Goal: Information Seeking & Learning: Check status

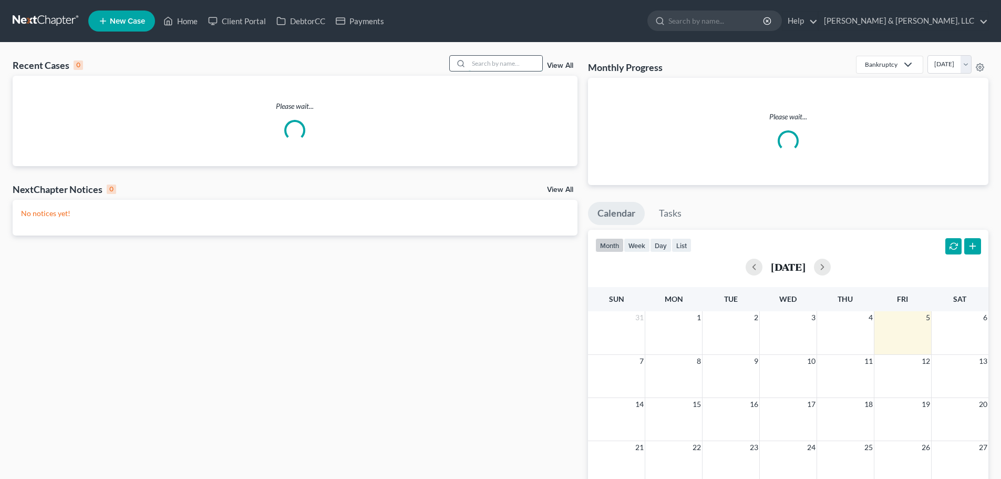
drag, startPoint x: 0, startPoint y: 0, endPoint x: 495, endPoint y: 62, distance: 498.7
click at [495, 62] on input "search" at bounding box center [506, 63] width 74 height 15
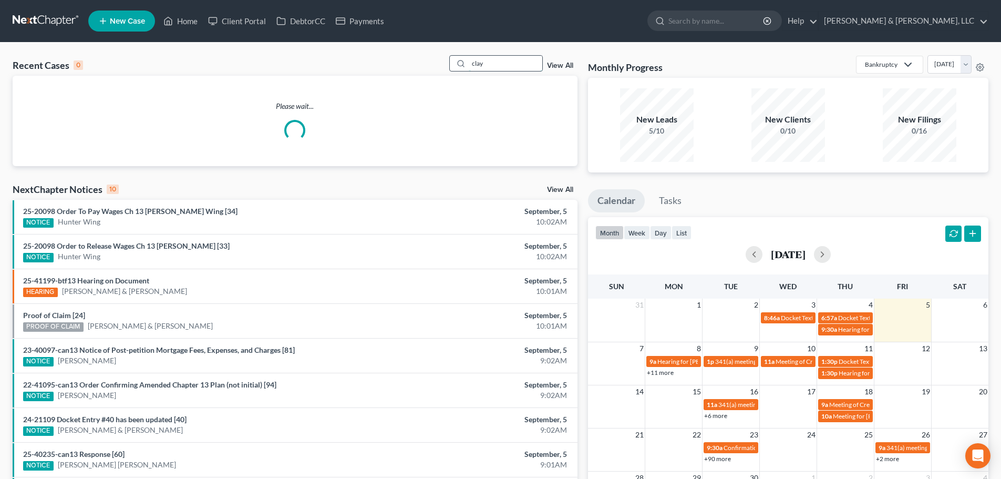
type input "clay"
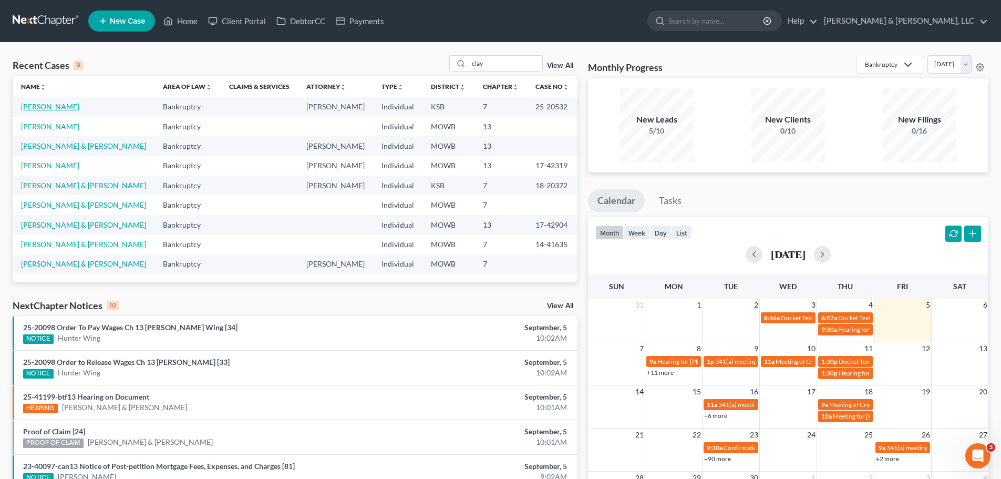
click at [55, 103] on link "[PERSON_NAME]" at bounding box center [50, 106] width 58 height 9
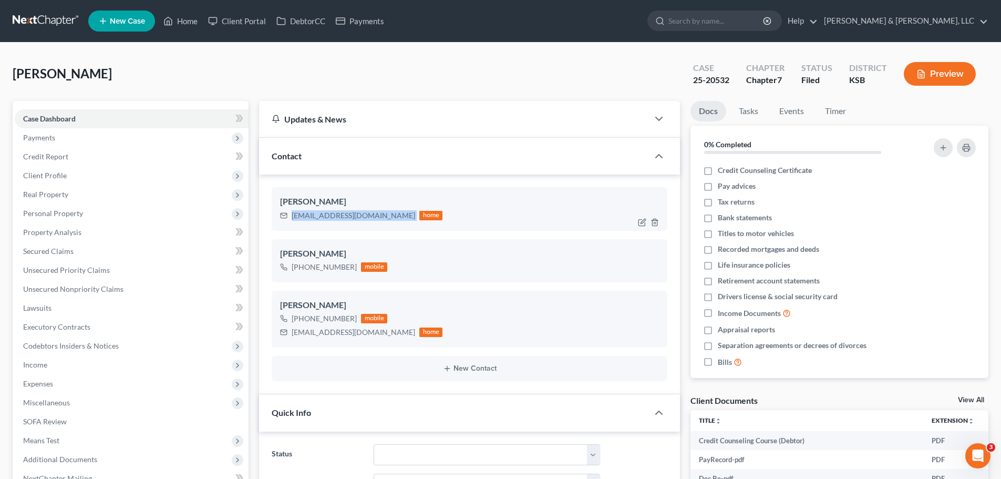
drag, startPoint x: 290, startPoint y: 216, endPoint x: 374, endPoint y: 217, distance: 84.0
click at [374, 217] on div "[EMAIL_ADDRESS][DOMAIN_NAME] home" at bounding box center [361, 216] width 162 height 14
copy div "[EMAIL_ADDRESS][DOMAIN_NAME]"
click at [70, 207] on span "Personal Property" at bounding box center [132, 213] width 234 height 19
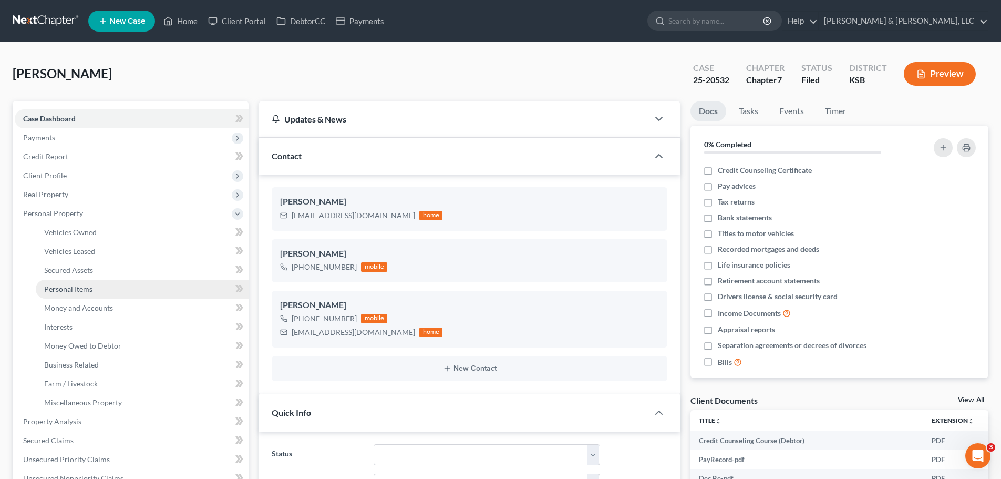
click at [74, 285] on span "Personal Items" at bounding box center [68, 288] width 48 height 9
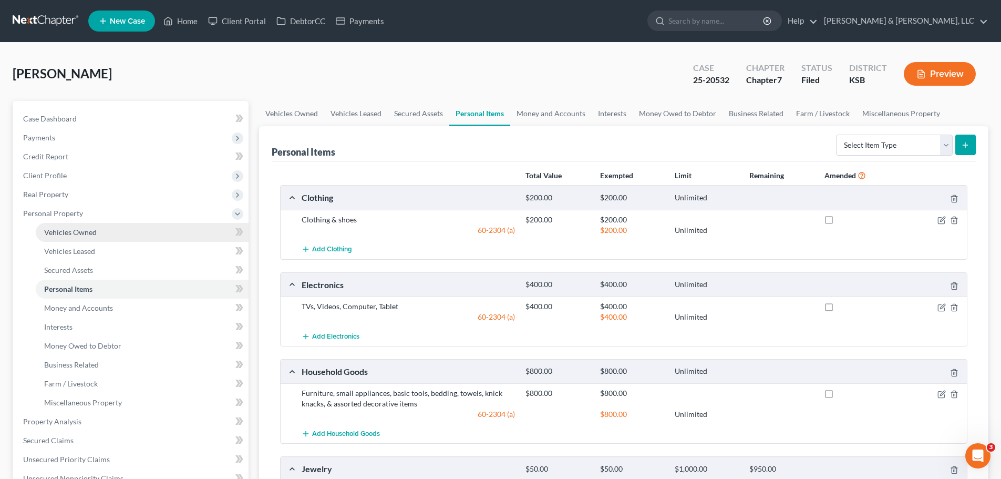
click at [84, 232] on span "Vehicles Owned" at bounding box center [70, 231] width 53 height 9
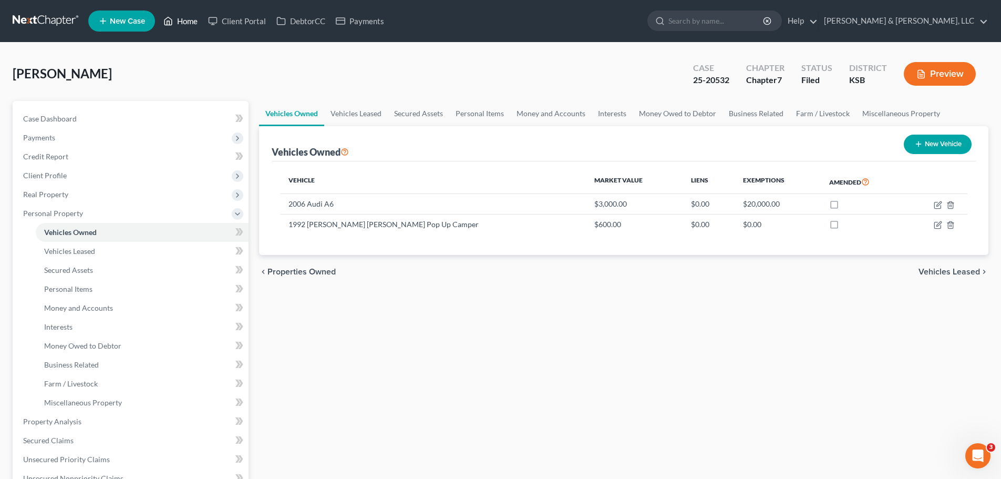
click at [188, 26] on link "Home" at bounding box center [180, 21] width 45 height 19
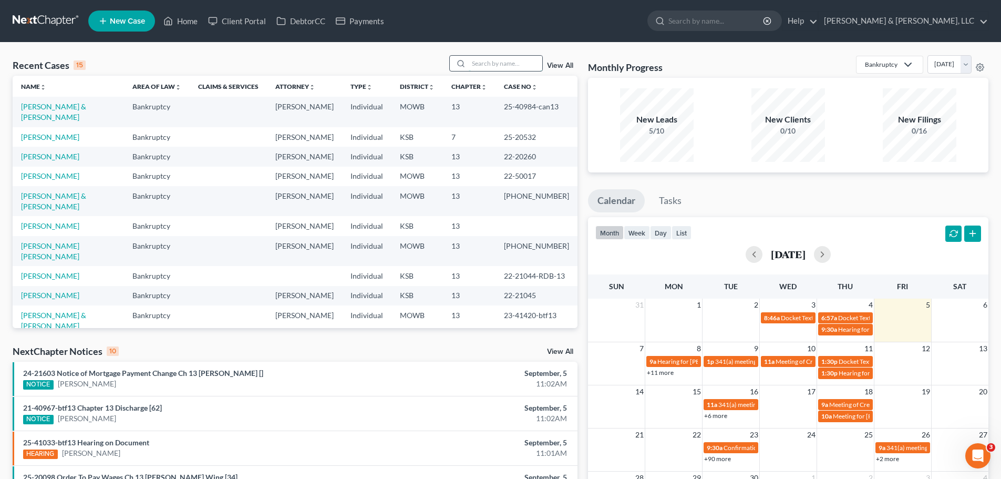
click at [489, 65] on input "search" at bounding box center [506, 63] width 74 height 15
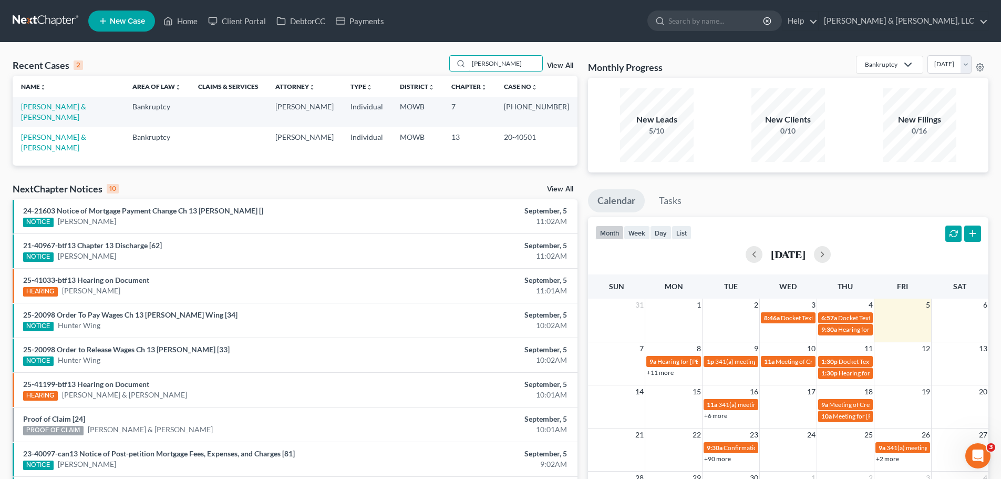
type input "[PERSON_NAME]"
click at [77, 106] on link "[PERSON_NAME] & [PERSON_NAME]" at bounding box center [53, 111] width 65 height 19
click at [86, 107] on link "[PERSON_NAME] & [PERSON_NAME]" at bounding box center [53, 111] width 65 height 19
select select "2"
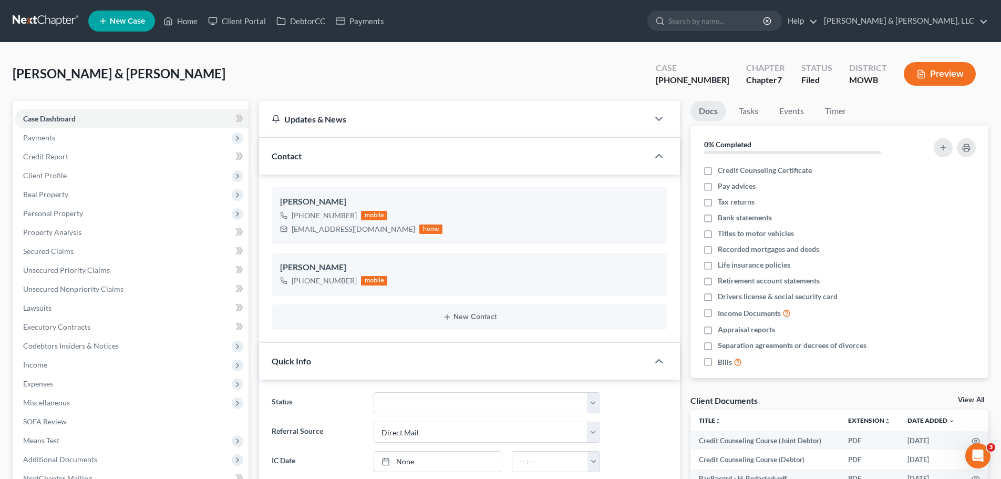
scroll to position [356, 0]
drag, startPoint x: 292, startPoint y: 231, endPoint x: 381, endPoint y: 233, distance: 89.3
click at [381, 233] on div "[EMAIL_ADDRESS][DOMAIN_NAME] home" at bounding box center [361, 229] width 162 height 14
copy div "[EMAIL_ADDRESS][DOMAIN_NAME]"
click at [33, 380] on span "Expenses" at bounding box center [38, 383] width 30 height 9
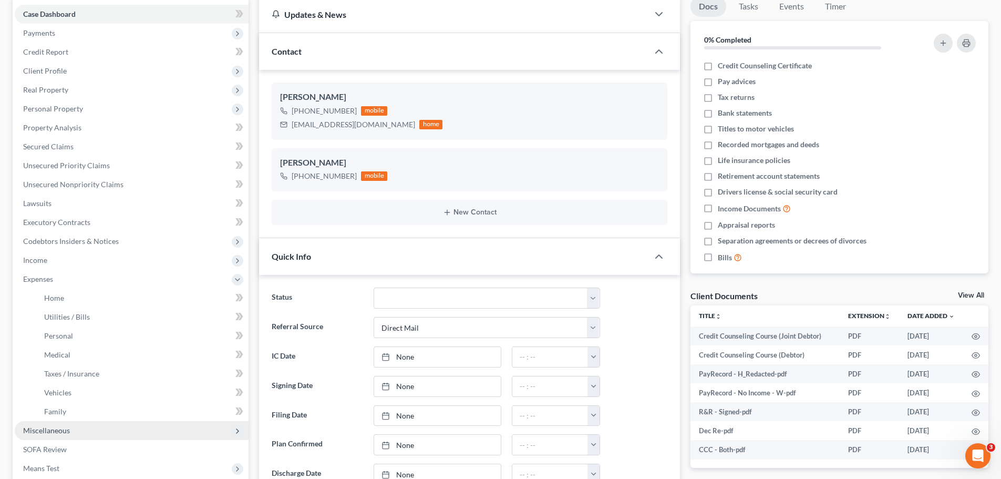
scroll to position [105, 0]
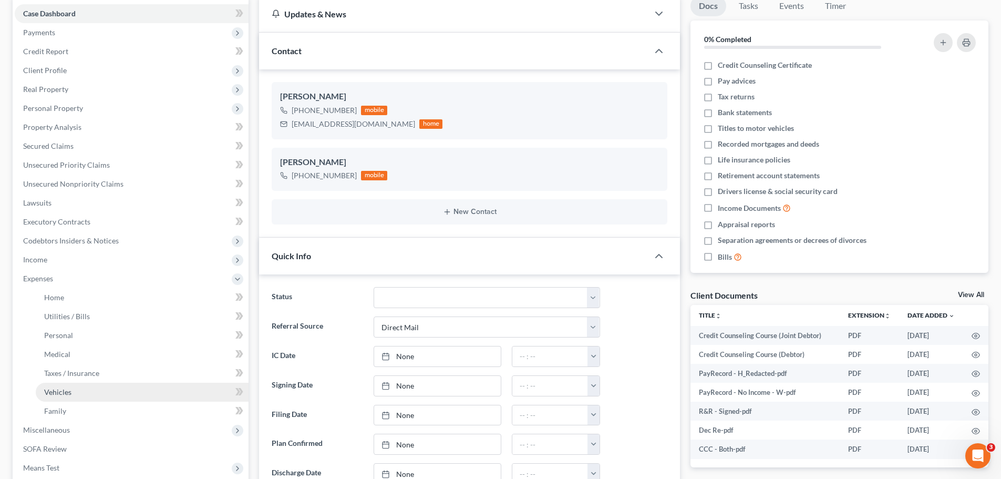
click at [68, 394] on span "Vehicles" at bounding box center [57, 391] width 27 height 9
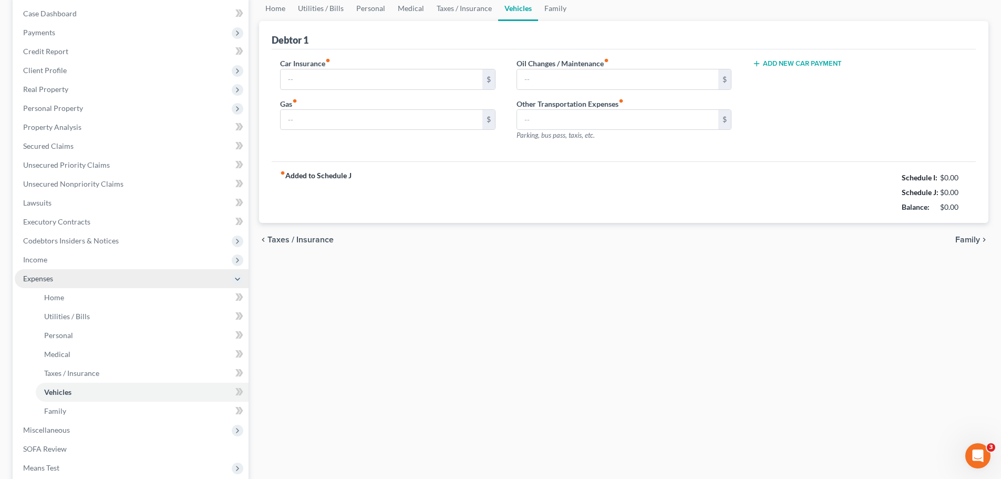
type input "160.00"
type input "250.00"
type input "95.00"
type input "0.00"
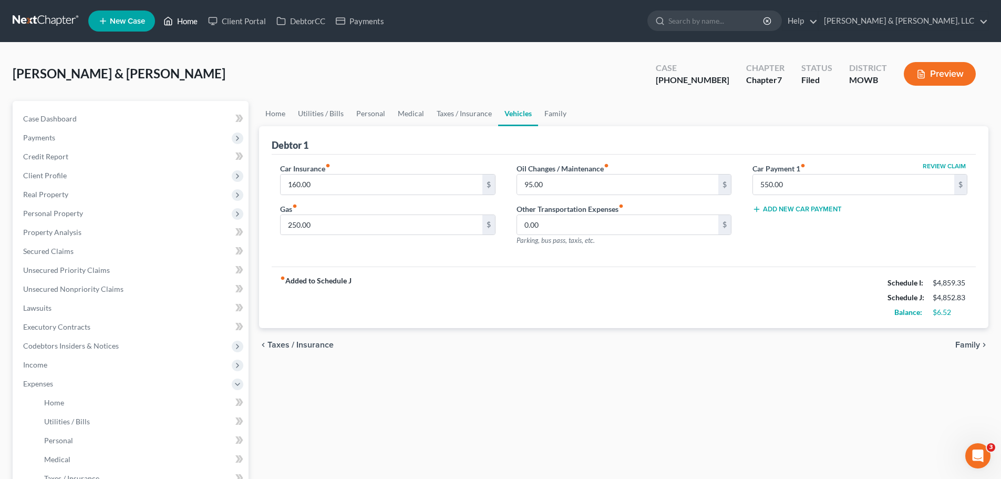
click at [191, 24] on link "Home" at bounding box center [180, 21] width 45 height 19
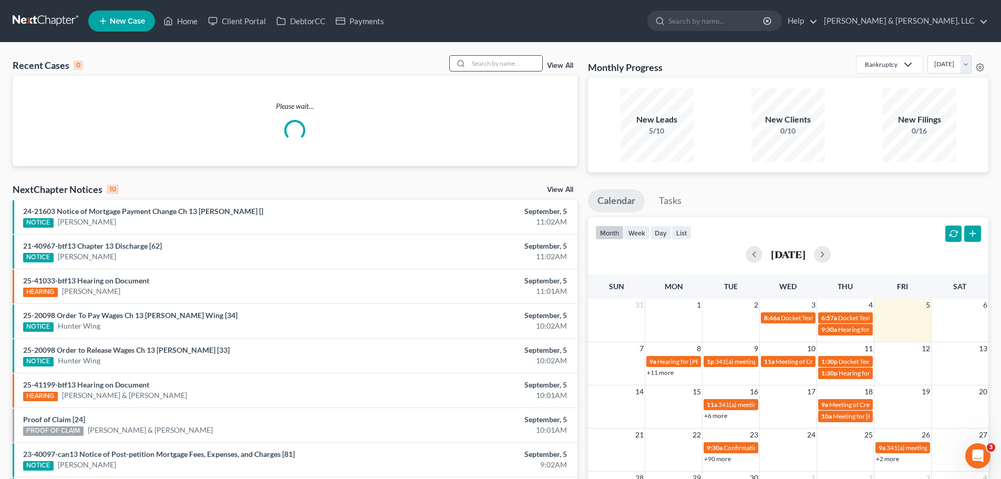
click at [495, 71] on div "Recent Cases 0 View All" at bounding box center [295, 65] width 565 height 20
click at [500, 68] on input "search" at bounding box center [506, 63] width 74 height 15
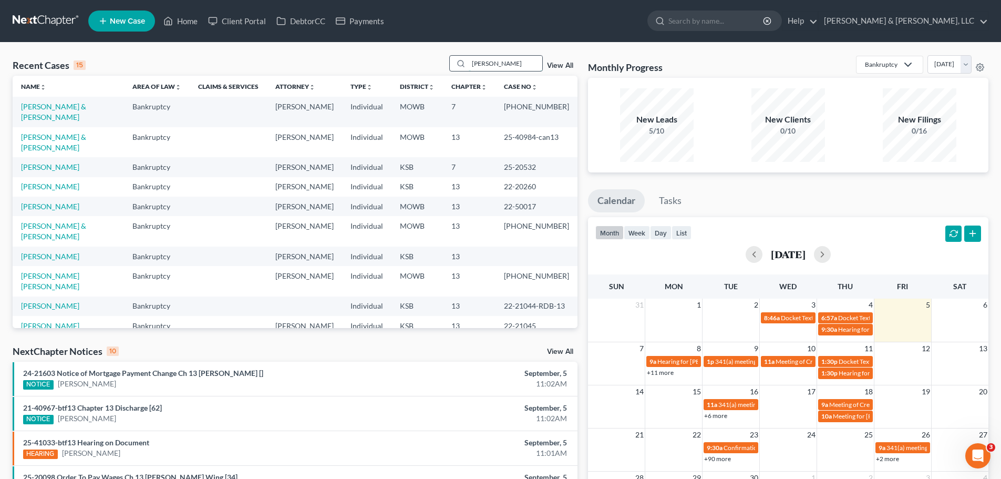
type input "[PERSON_NAME]"
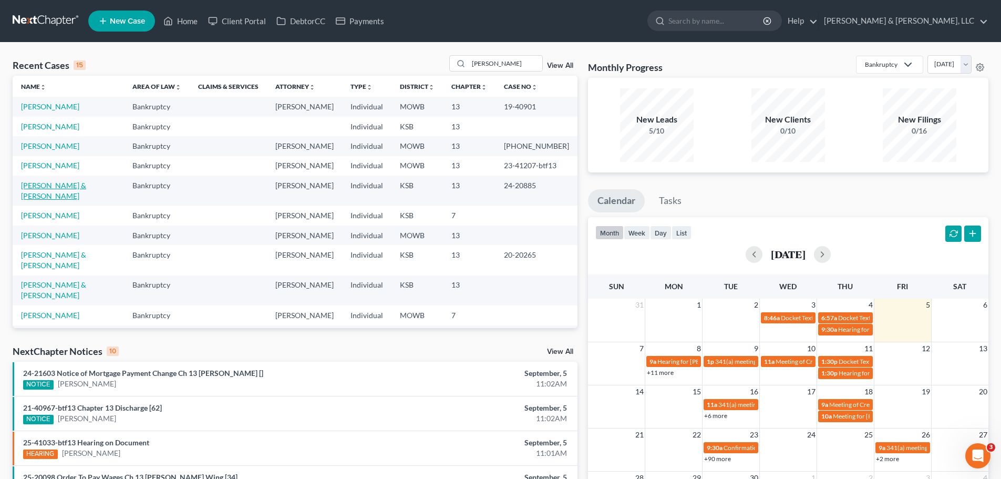
click at [61, 183] on link "[PERSON_NAME] & [PERSON_NAME]" at bounding box center [53, 190] width 65 height 19
select select "6"
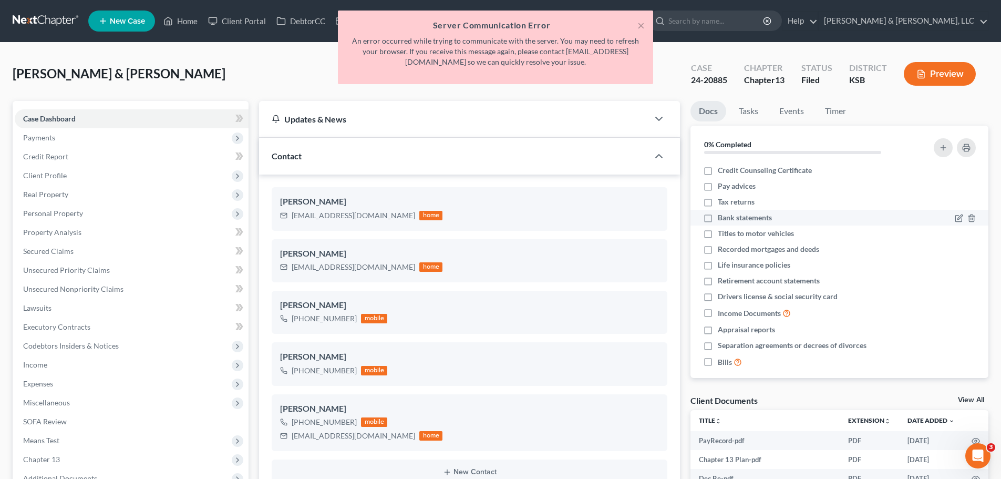
scroll to position [512, 0]
click at [639, 26] on button "×" at bounding box center [640, 25] width 7 height 13
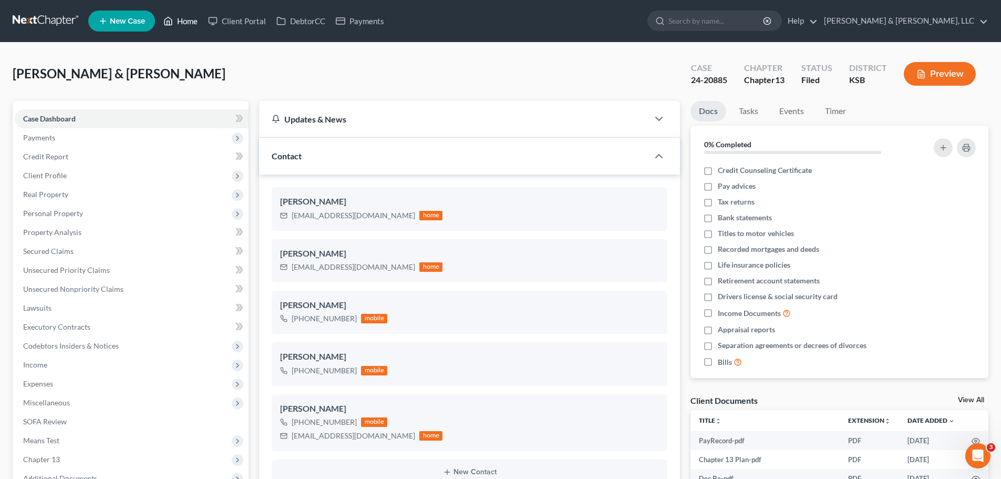
click at [200, 18] on link "Home" at bounding box center [180, 21] width 45 height 19
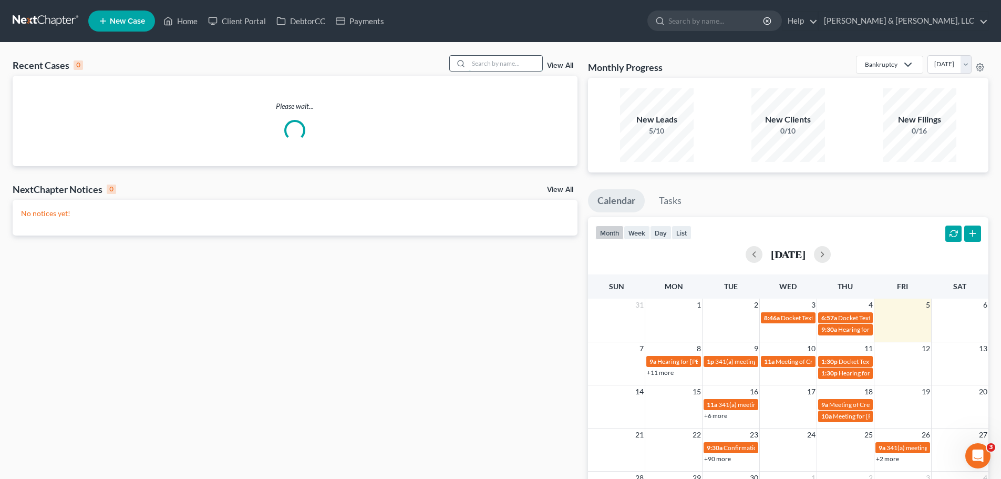
click at [520, 64] on input "search" at bounding box center [506, 63] width 74 height 15
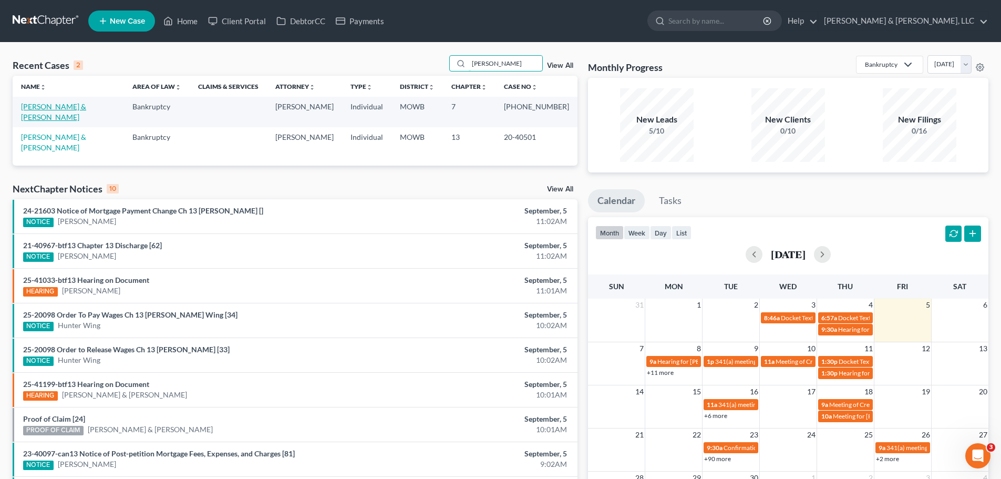
type input "[PERSON_NAME]"
click at [77, 102] on link "[PERSON_NAME] & [PERSON_NAME]" at bounding box center [53, 111] width 65 height 19
select select "2"
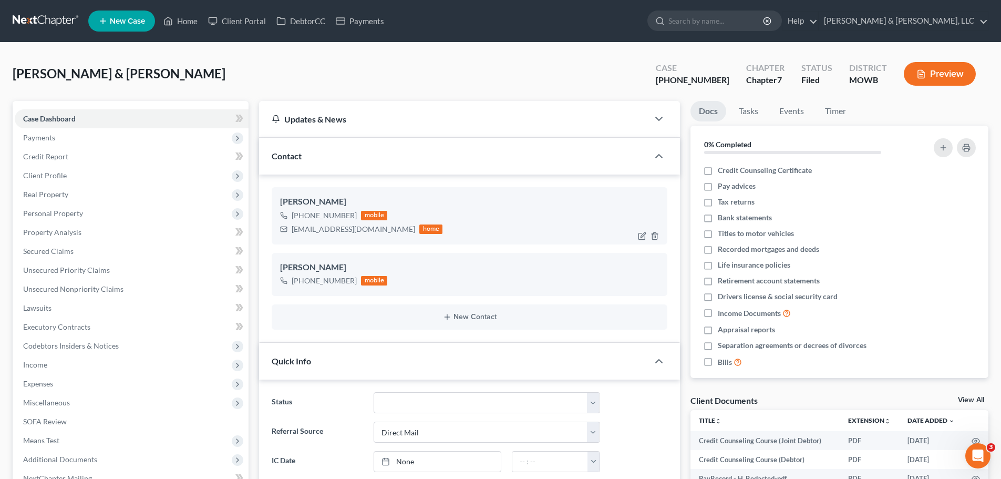
scroll to position [356, 0]
drag, startPoint x: 291, startPoint y: 232, endPoint x: 377, endPoint y: 232, distance: 86.1
click at [377, 232] on div "[EMAIL_ADDRESS][DOMAIN_NAME] home" at bounding box center [361, 229] width 162 height 14
copy div "[EMAIL_ADDRESS][DOMAIN_NAME]"
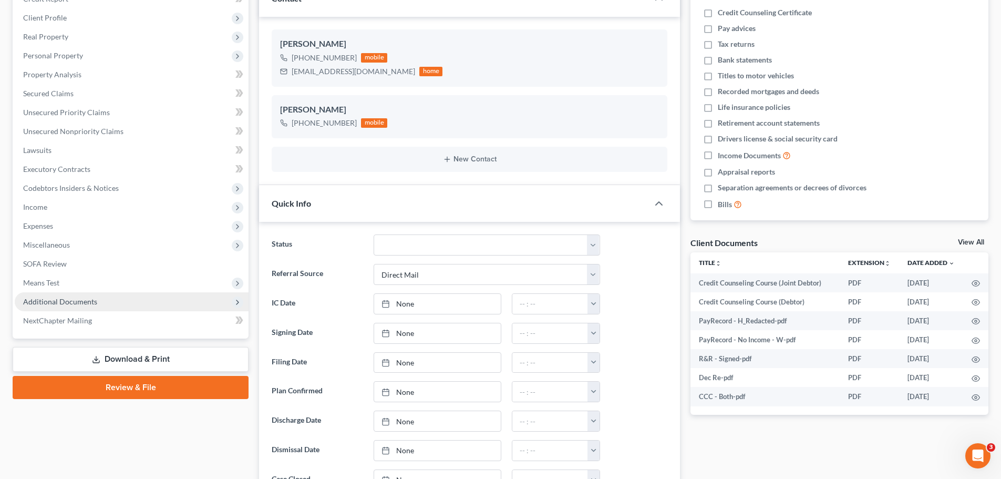
click at [85, 297] on span "Additional Documents" at bounding box center [60, 301] width 74 height 9
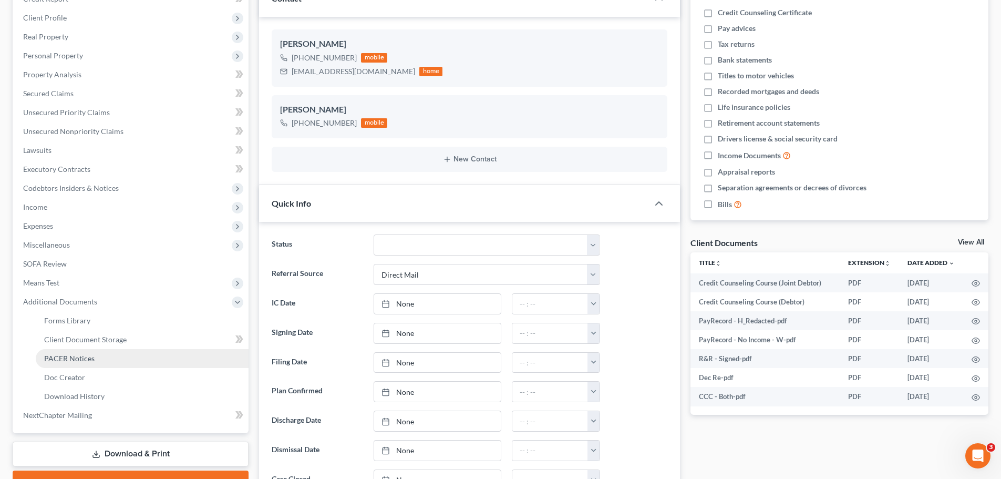
click at [85, 354] on span "PACER Notices" at bounding box center [69, 358] width 50 height 9
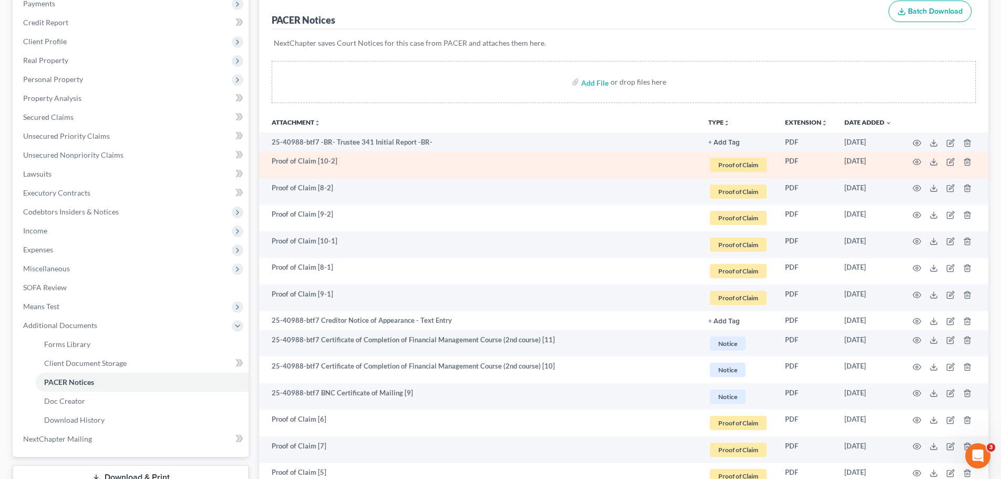
scroll to position [158, 0]
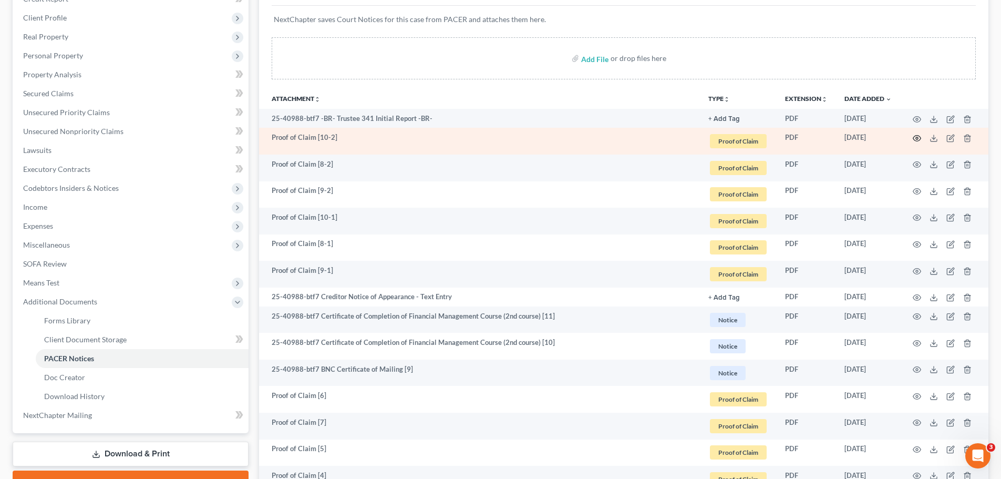
click at [918, 138] on icon "button" at bounding box center [916, 138] width 8 height 8
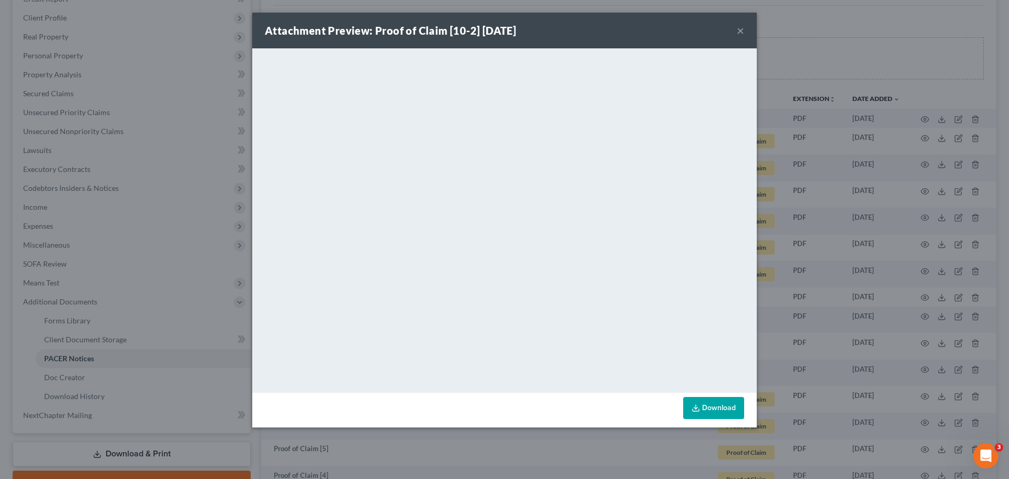
click at [741, 30] on button "×" at bounding box center [739, 30] width 7 height 13
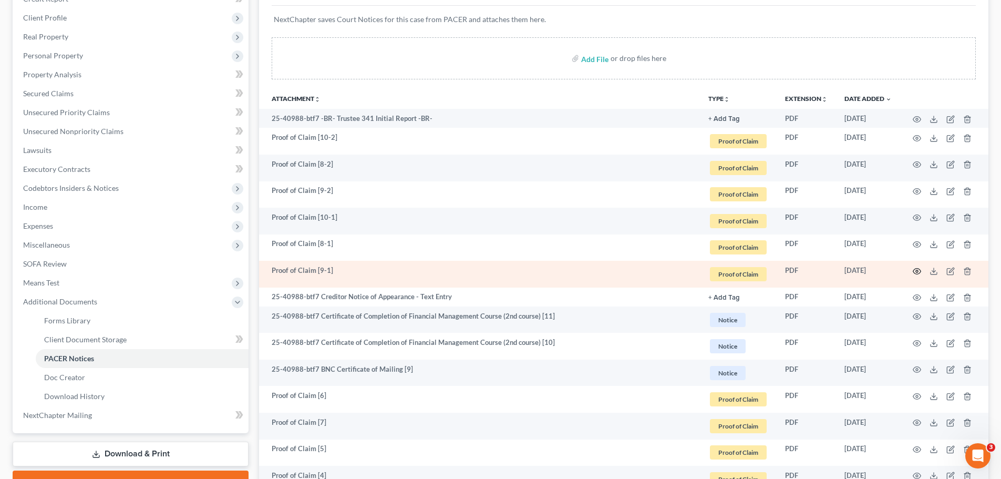
click at [919, 268] on icon "button" at bounding box center [917, 271] width 8 height 6
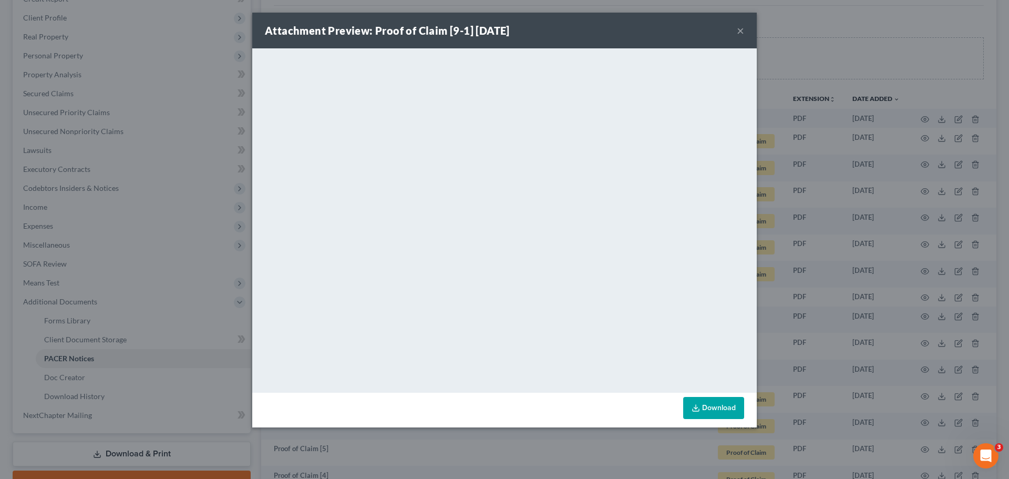
click at [740, 29] on button "×" at bounding box center [739, 30] width 7 height 13
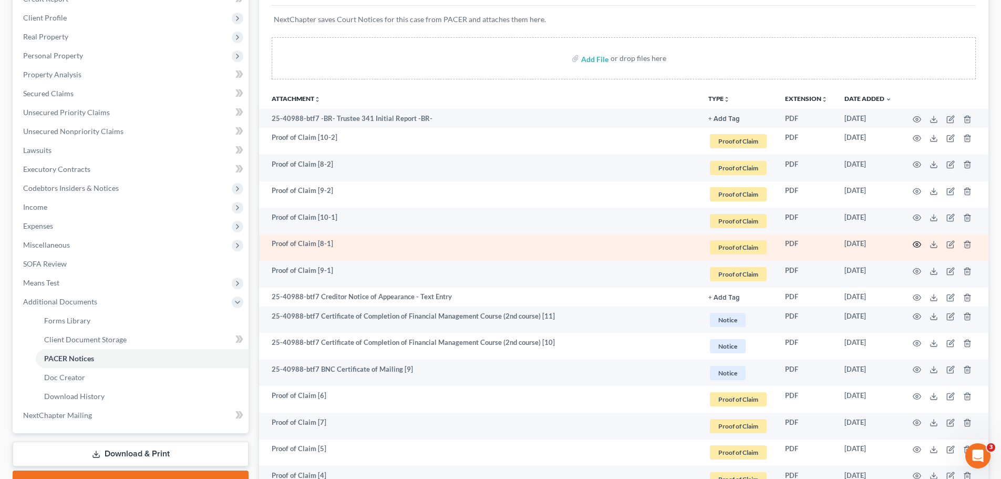
click at [919, 247] on icon "button" at bounding box center [916, 244] width 8 height 8
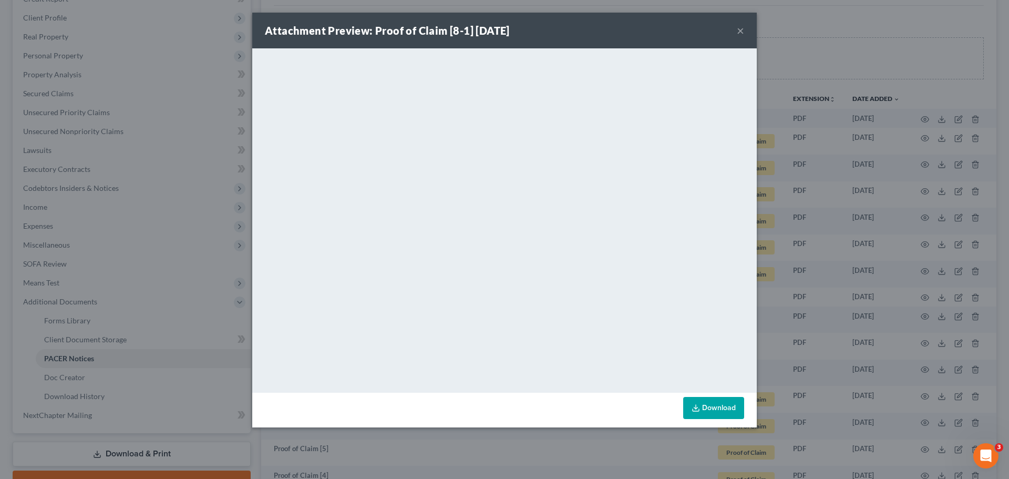
click at [737, 30] on button "×" at bounding box center [739, 30] width 7 height 13
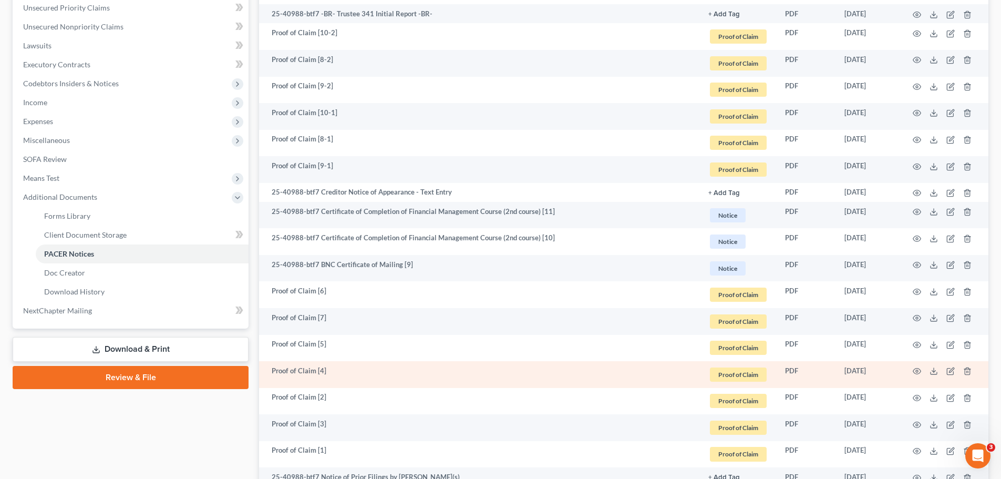
scroll to position [263, 0]
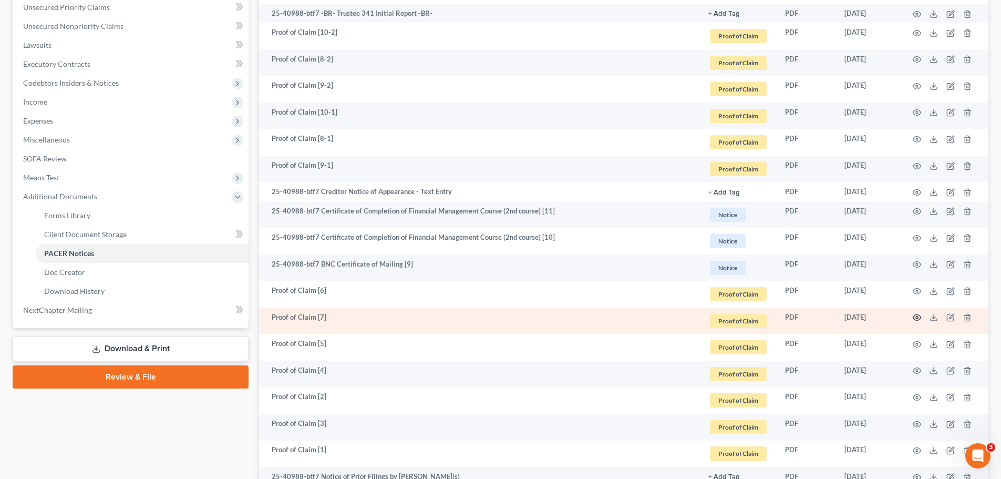
click at [915, 315] on icon "button" at bounding box center [917, 318] width 8 height 6
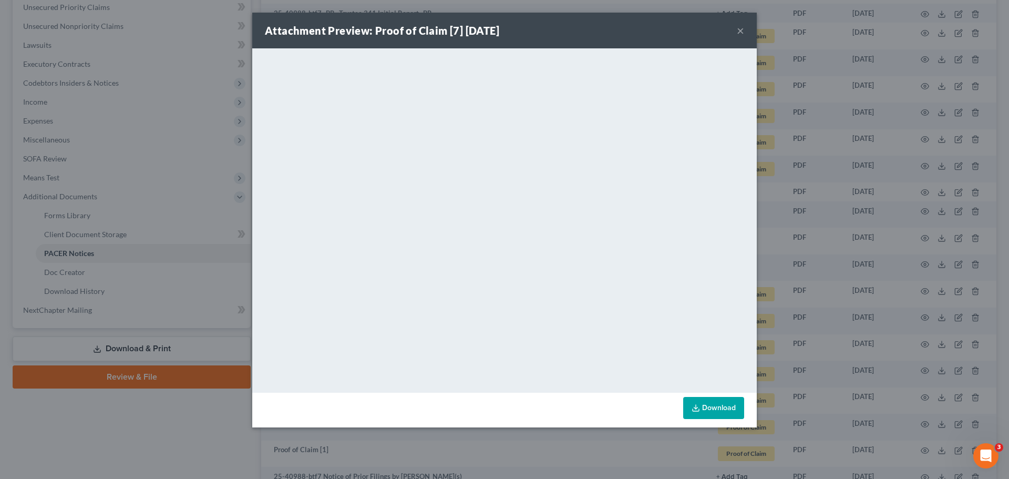
click at [740, 30] on button "×" at bounding box center [739, 30] width 7 height 13
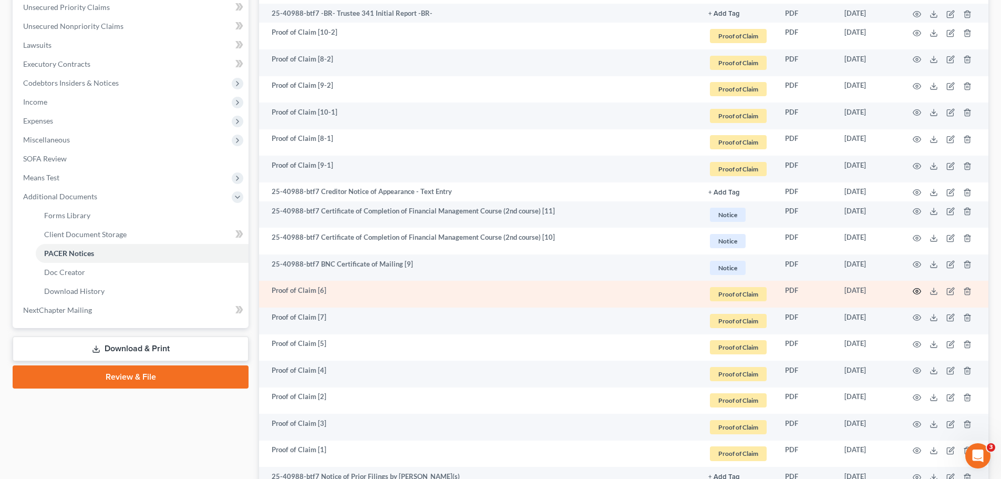
click at [917, 291] on icon "button" at bounding box center [916, 291] width 8 height 8
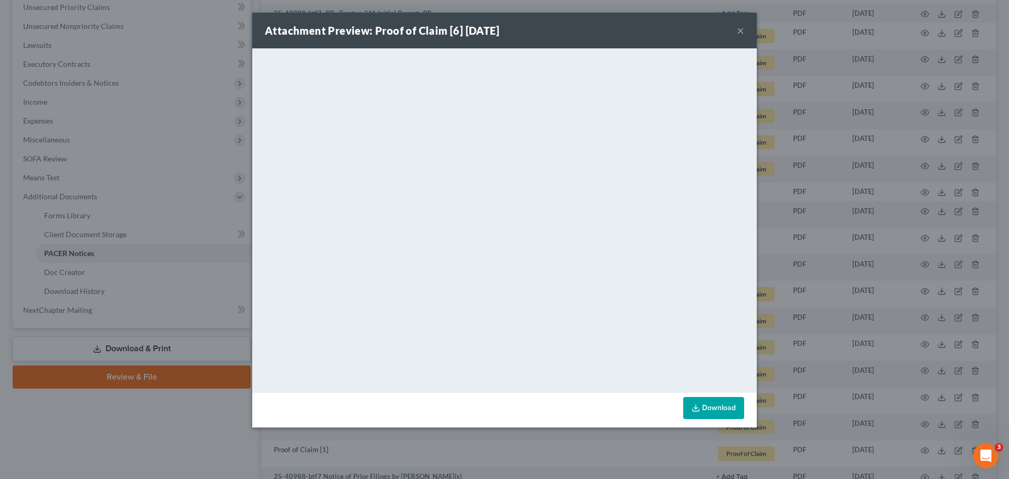
click at [742, 28] on button "×" at bounding box center [739, 30] width 7 height 13
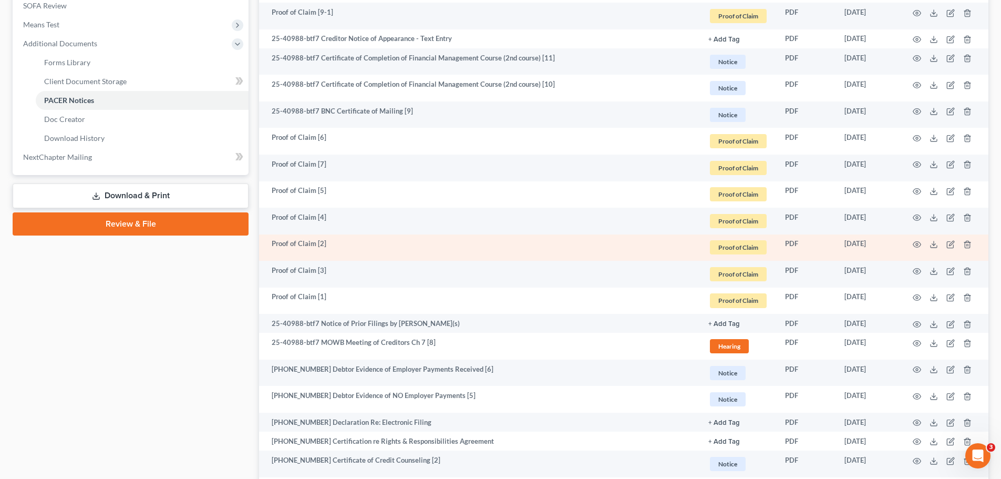
scroll to position [420, 0]
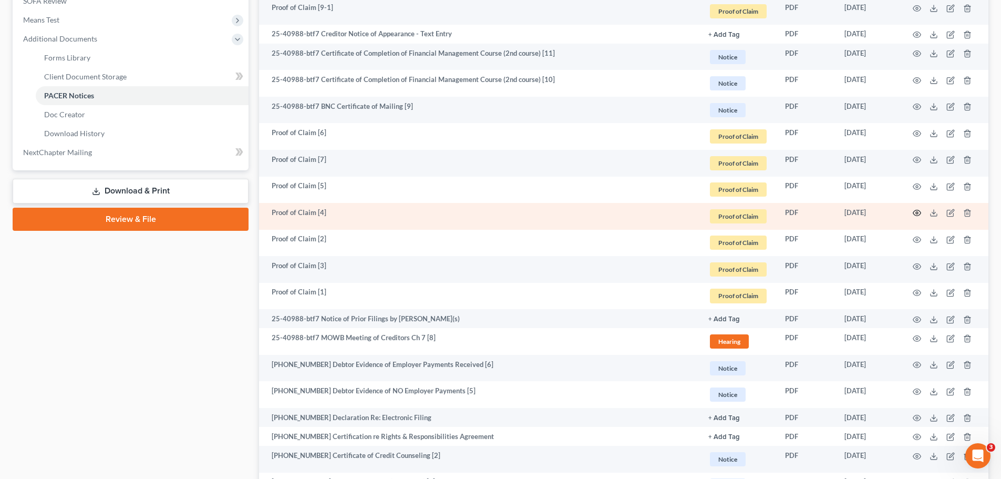
click at [915, 213] on icon "button" at bounding box center [916, 213] width 8 height 8
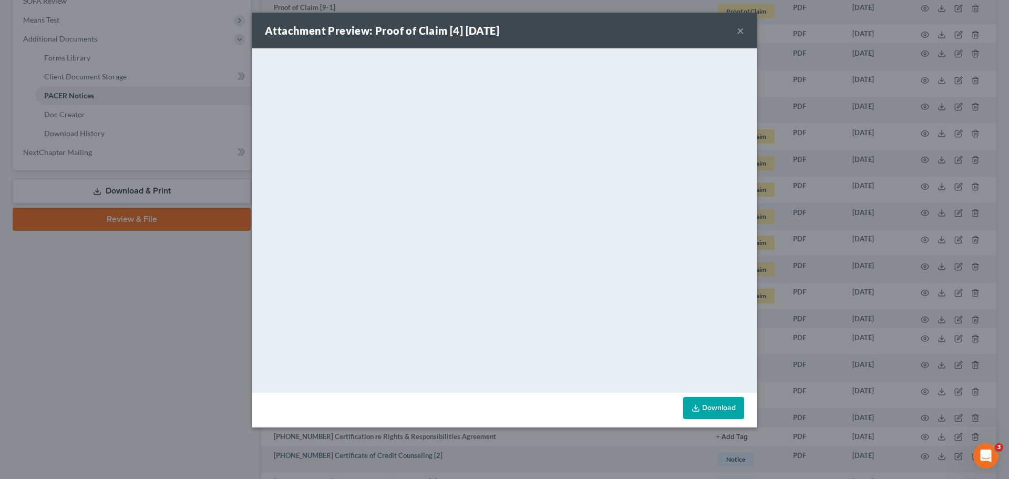
click at [741, 30] on button "×" at bounding box center [739, 30] width 7 height 13
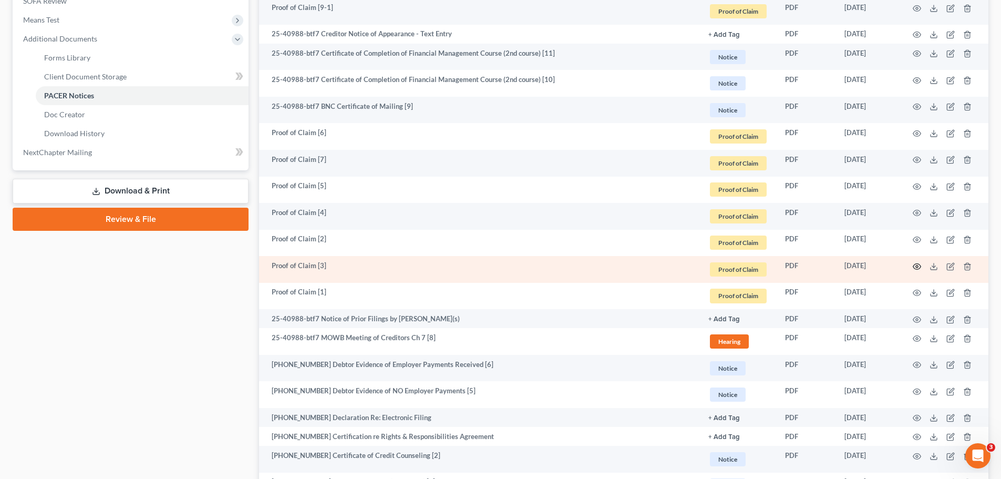
click at [919, 265] on icon "button" at bounding box center [916, 266] width 8 height 8
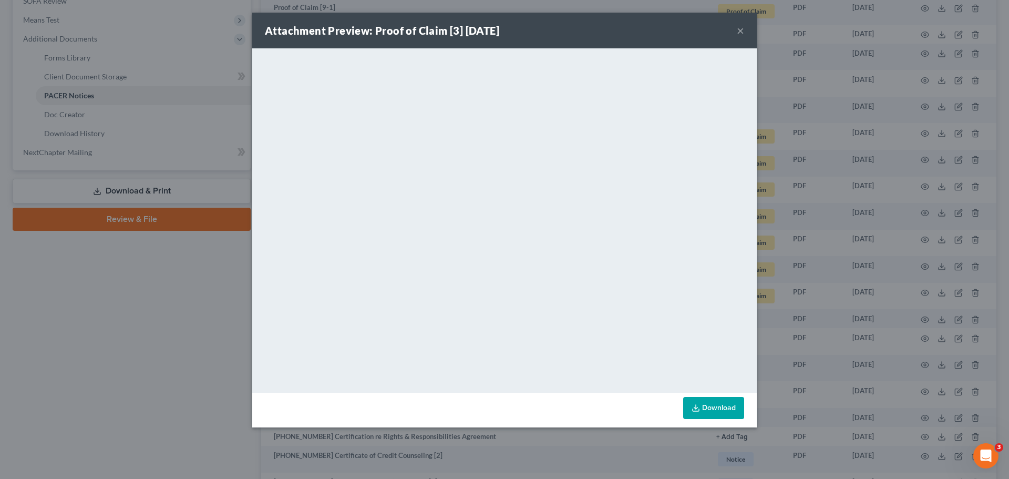
click at [739, 27] on button "×" at bounding box center [739, 30] width 7 height 13
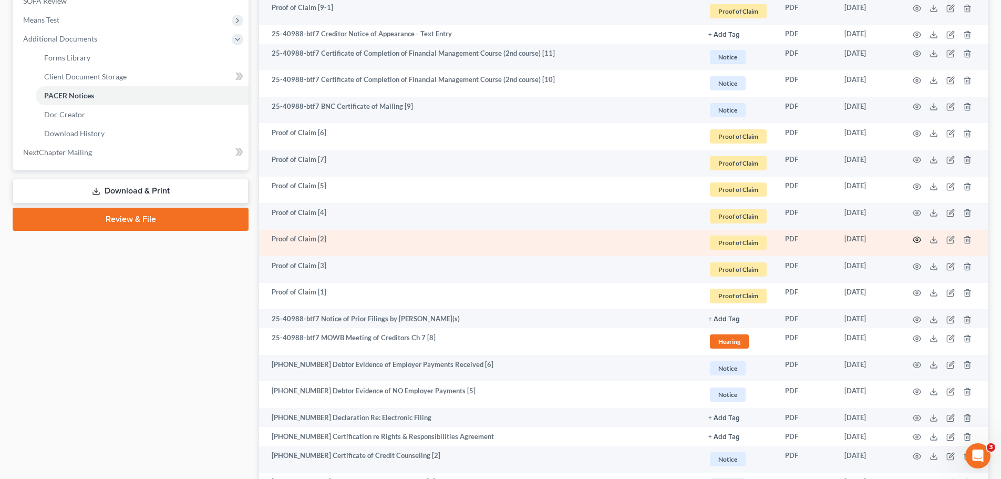
click at [916, 241] on icon "button" at bounding box center [916, 239] width 8 height 8
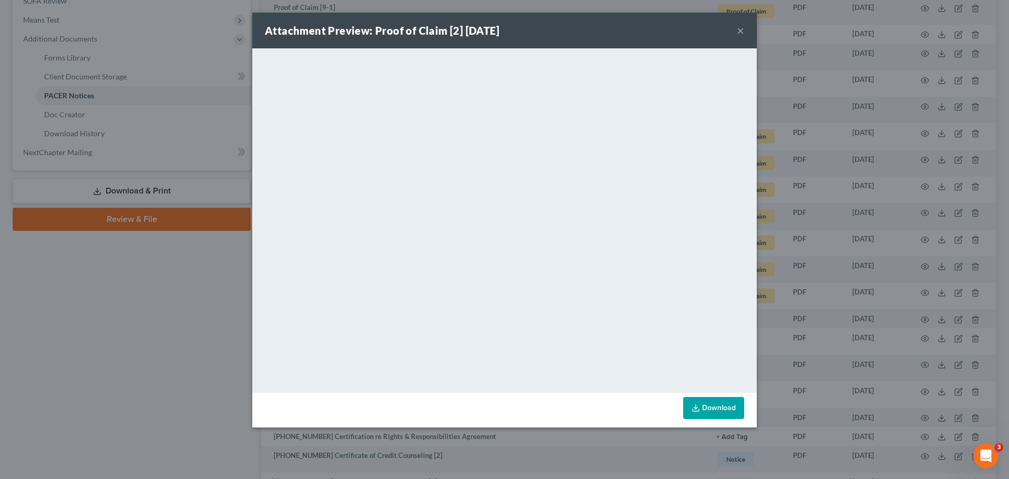
click at [742, 32] on button "×" at bounding box center [739, 30] width 7 height 13
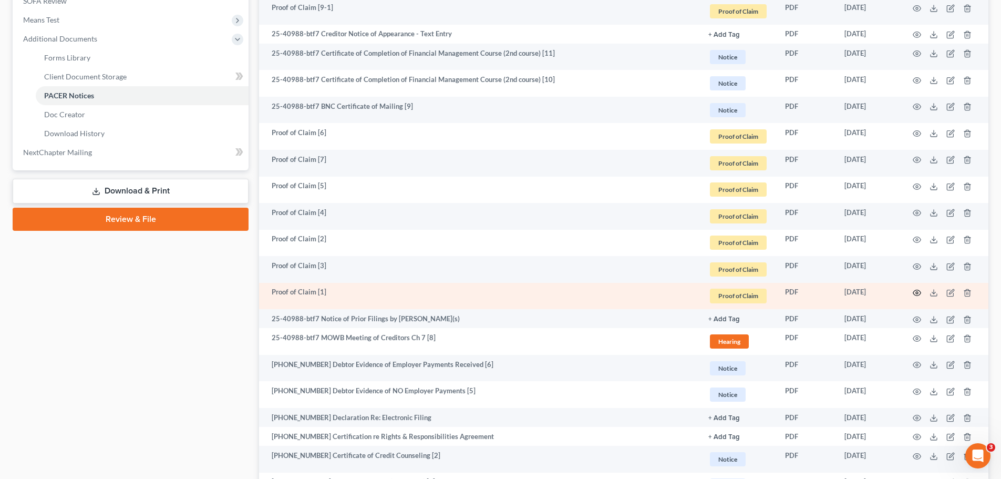
click at [913, 294] on icon "button" at bounding box center [917, 293] width 8 height 6
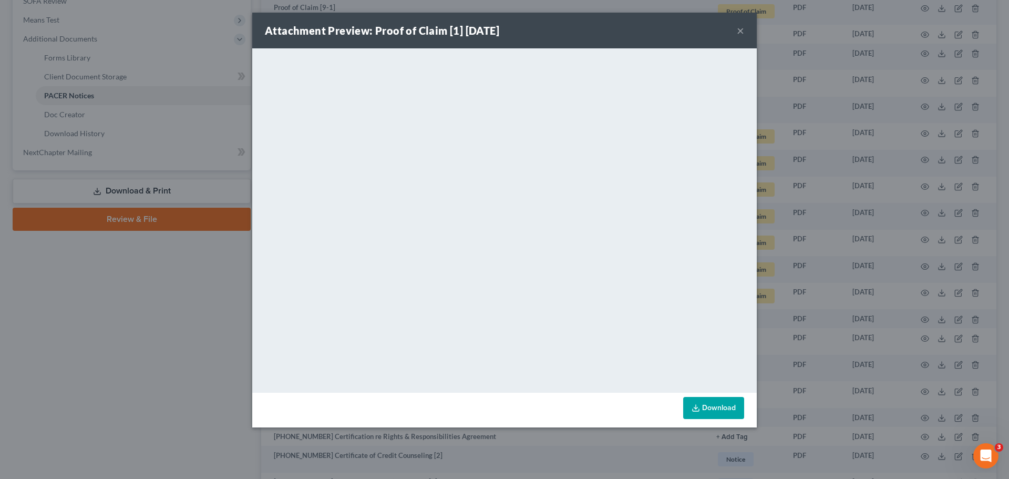
click at [740, 32] on button "×" at bounding box center [739, 30] width 7 height 13
